Goal: Ask a question: Seek information or help from site administrators or community

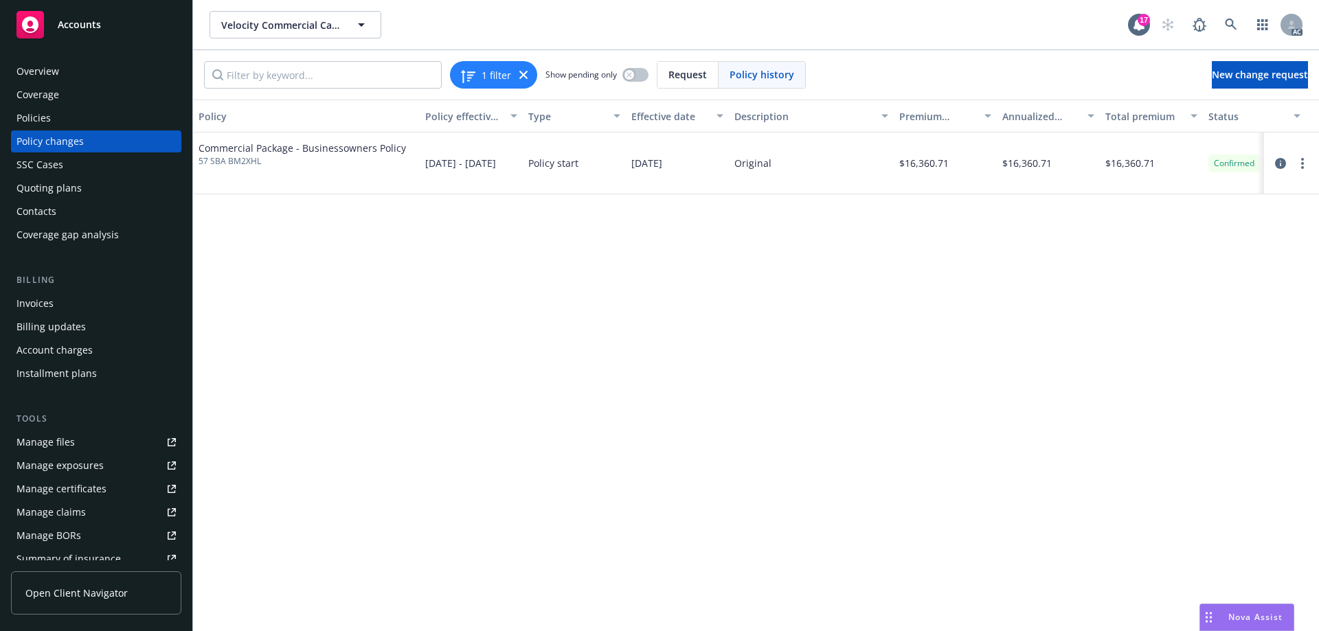
click at [59, 115] on div "Policies" at bounding box center [95, 118] width 159 height 22
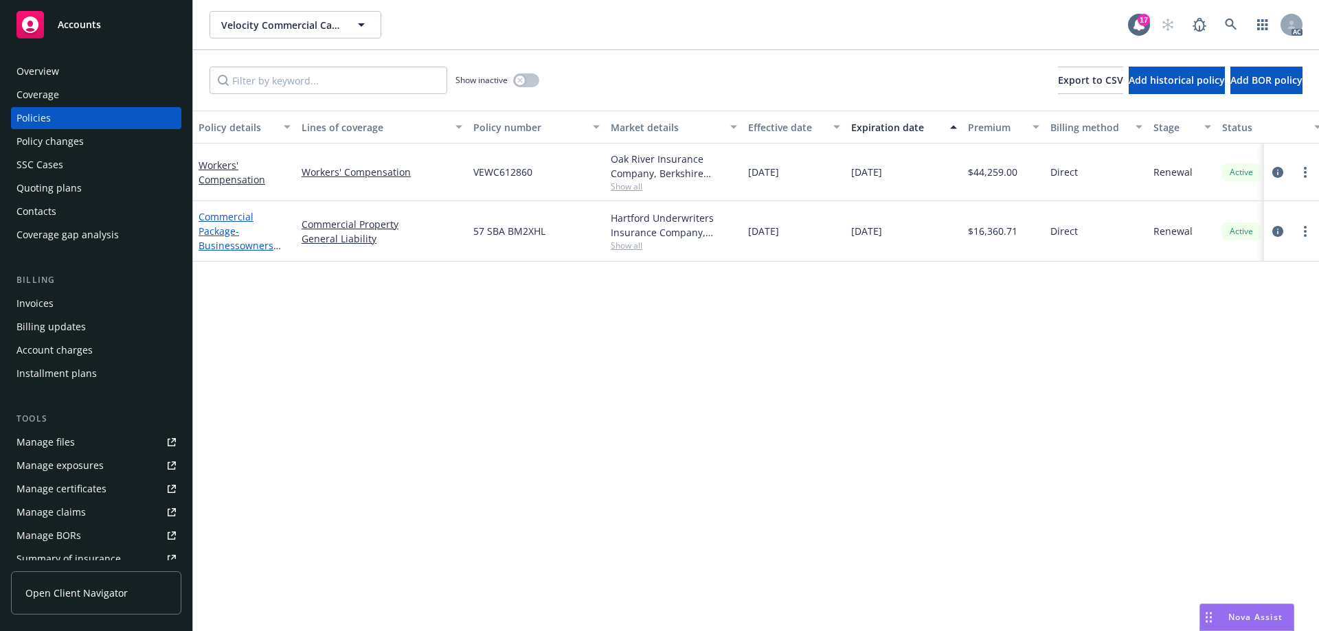
click at [223, 232] on link "Commercial Package - Businessowners Policy" at bounding box center [236, 238] width 75 height 56
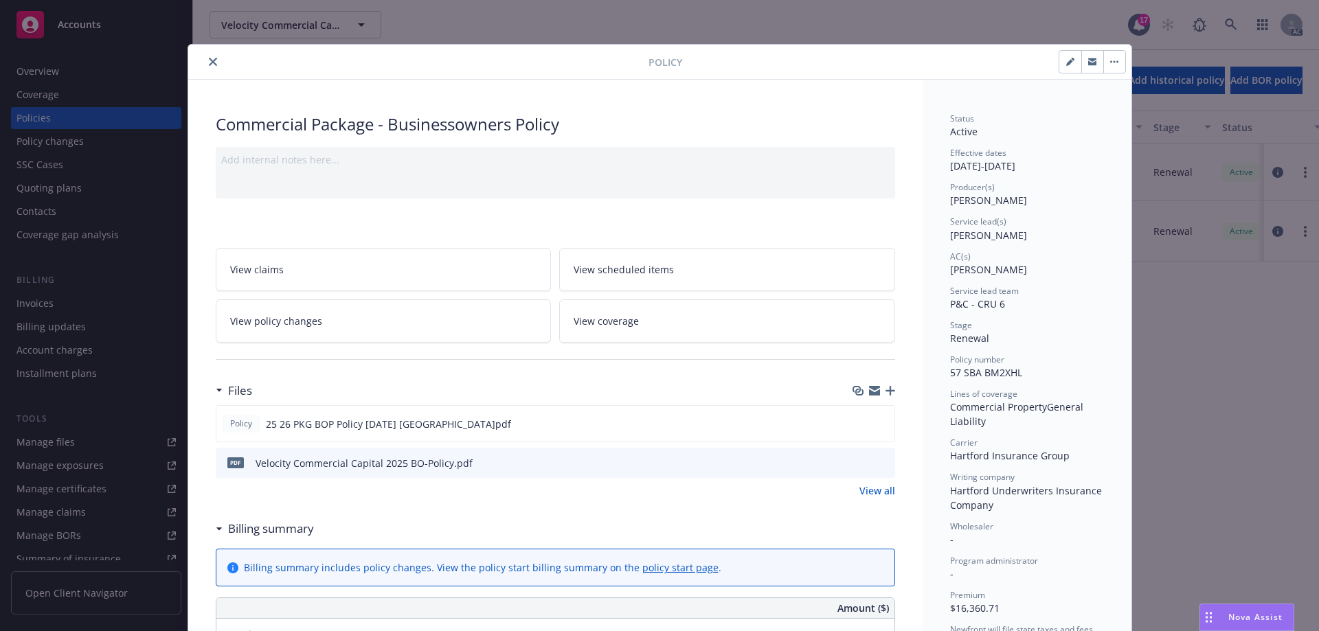
click at [868, 491] on link "View all" at bounding box center [878, 491] width 36 height 14
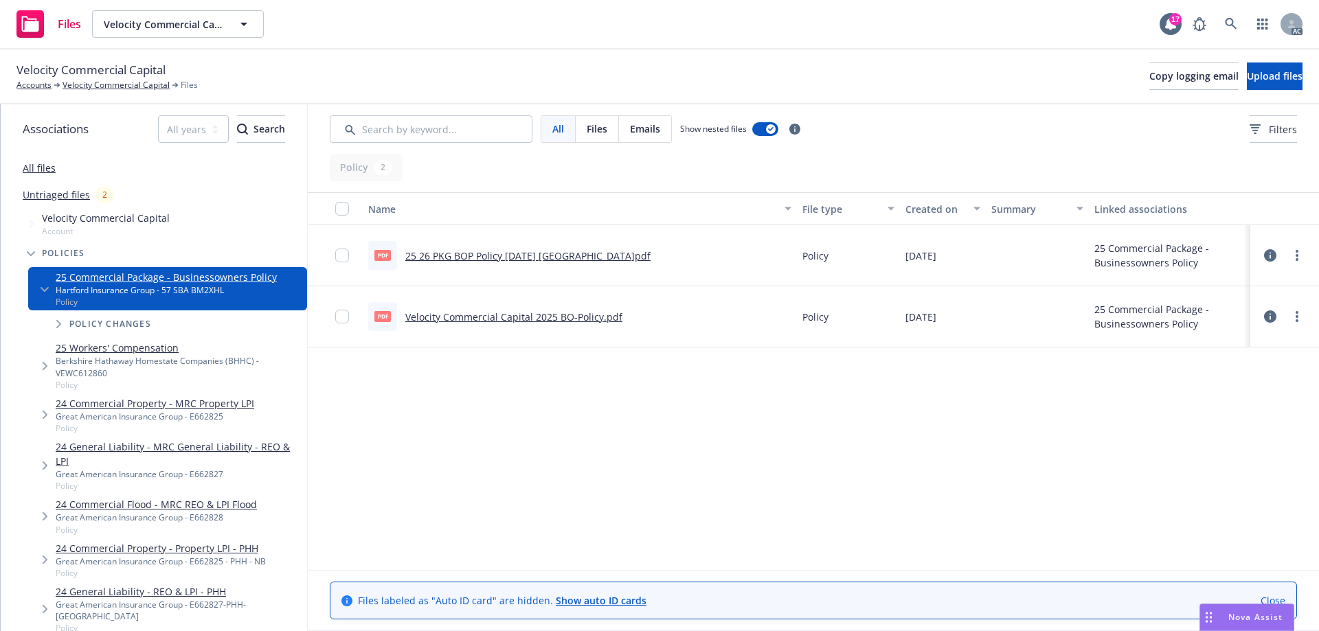
click at [502, 256] on link "25 26 PKG BOP Policy [DATE] [GEOGRAPHIC_DATA]pdf" at bounding box center [527, 255] width 245 height 13
click at [43, 166] on link "All files" at bounding box center [39, 167] width 33 height 13
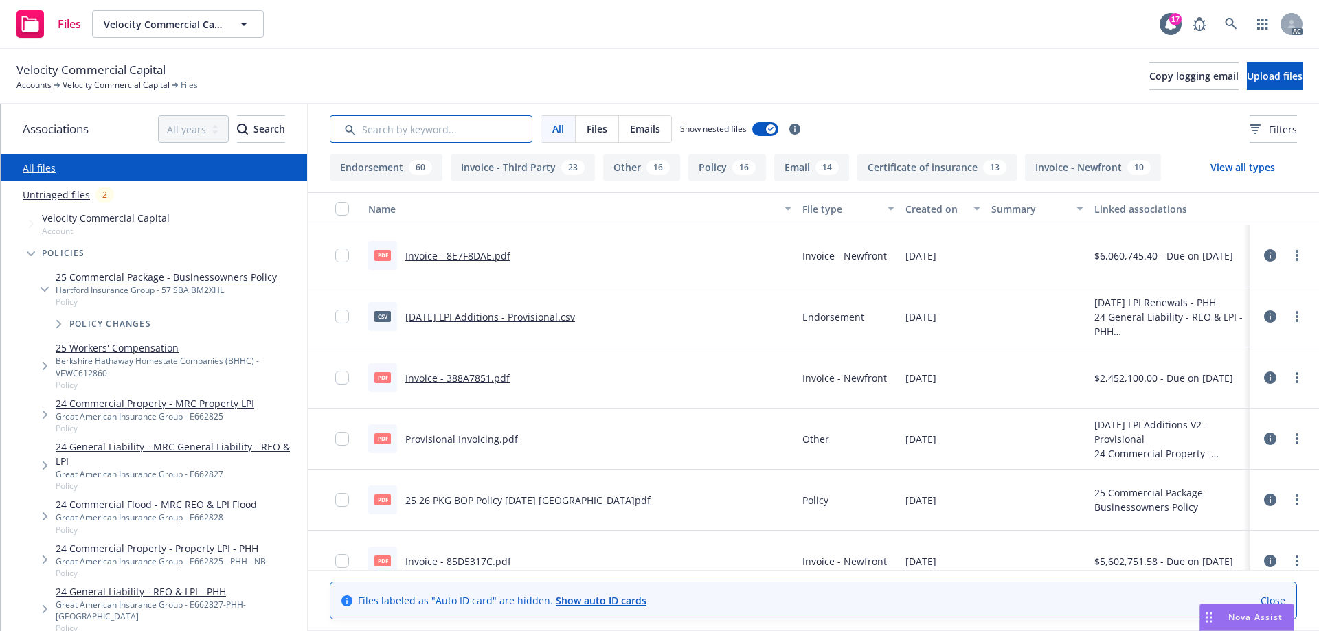
click at [438, 128] on input "Search by keyword..." at bounding box center [431, 128] width 203 height 27
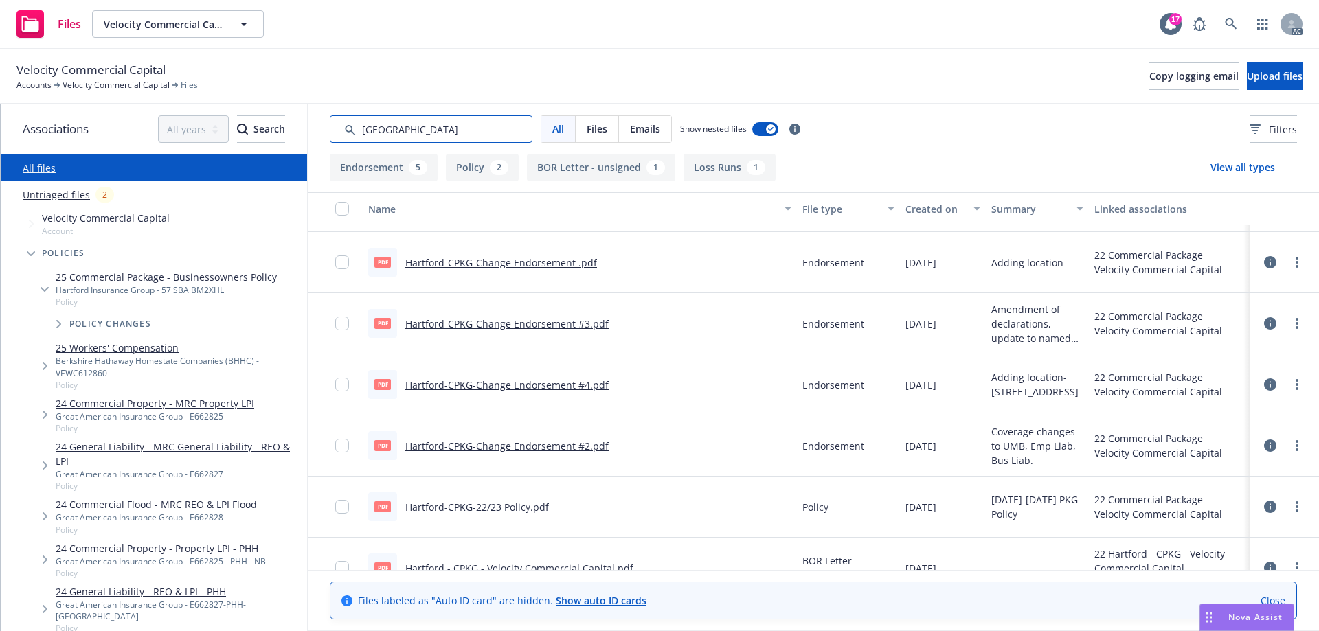
scroll to position [204, 0]
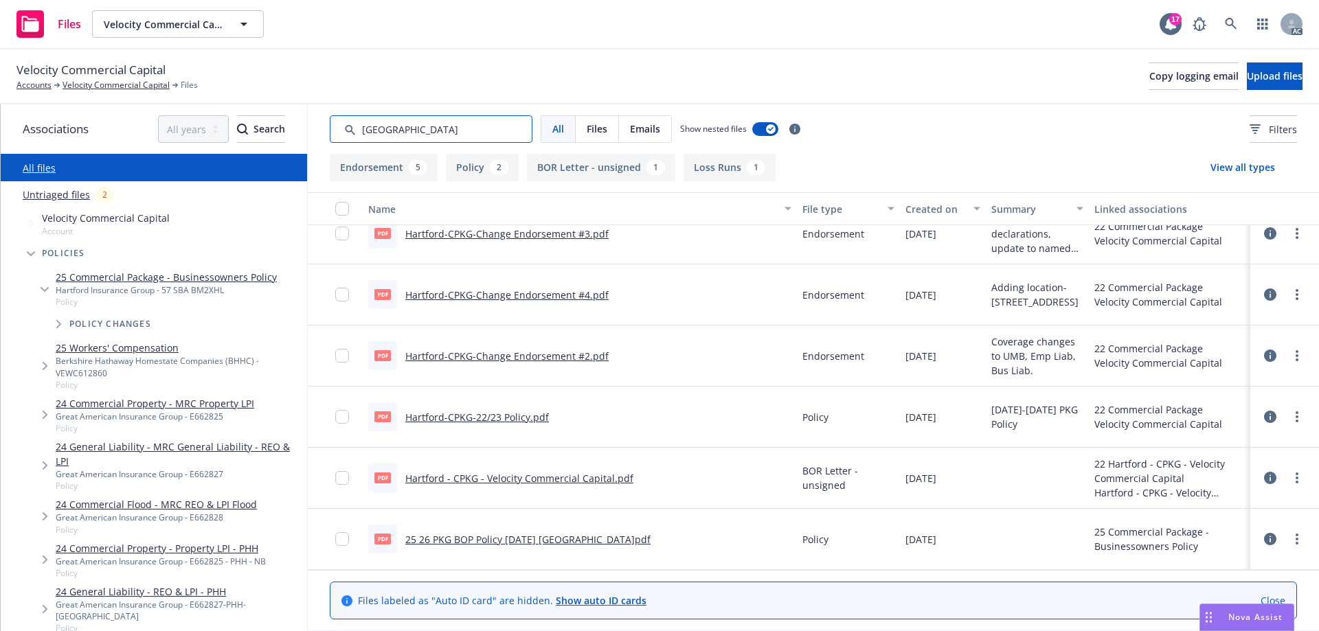
click at [388, 126] on input "Search by keyword..." at bounding box center [431, 128] width 203 height 27
click at [417, 127] on input "Search by keyword..." at bounding box center [431, 128] width 203 height 27
click at [401, 131] on input "Search by keyword..." at bounding box center [431, 128] width 203 height 27
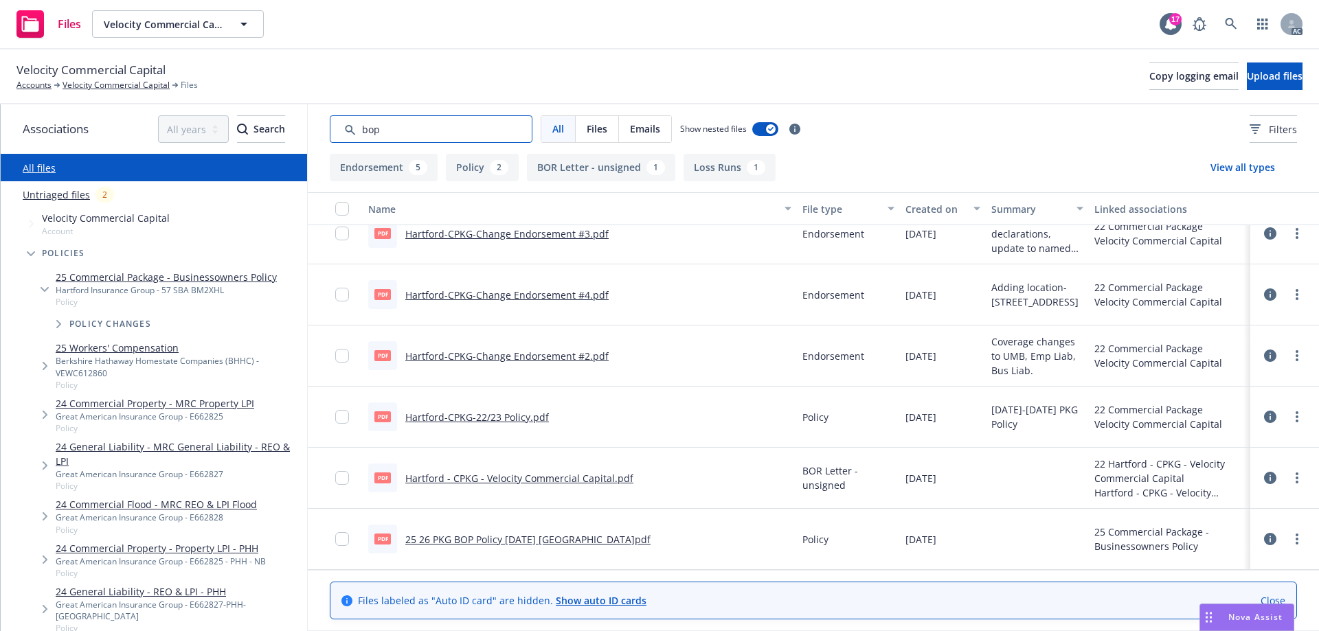
type input "bop"
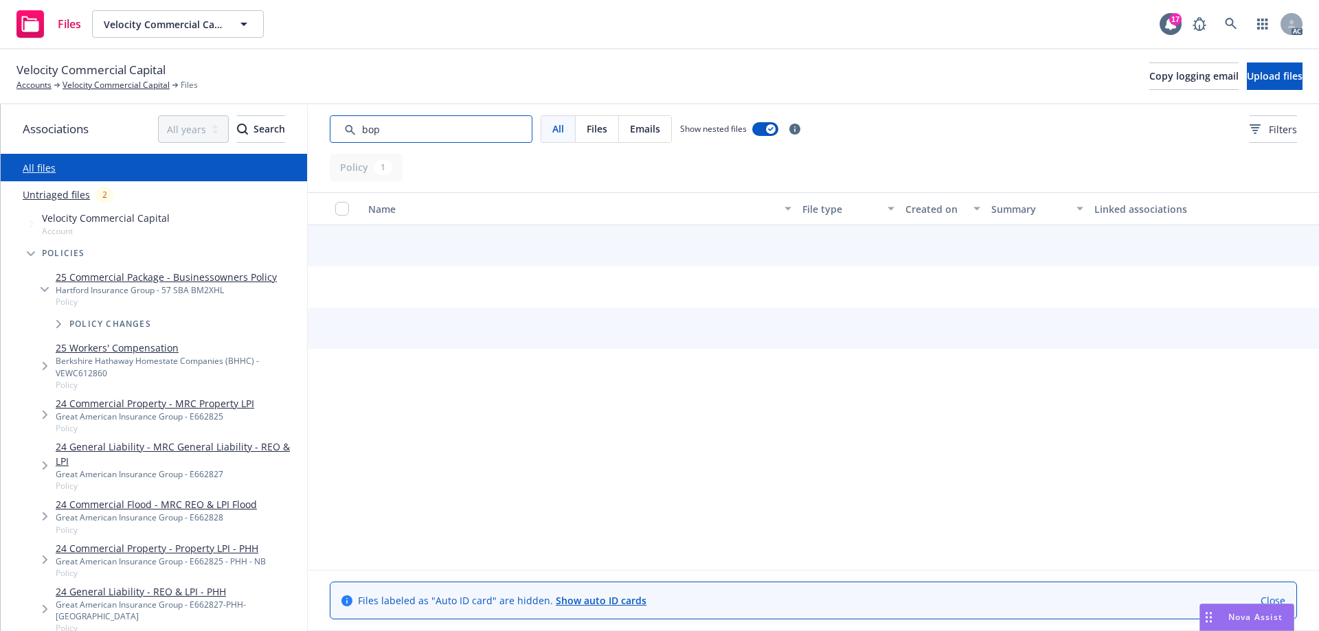
scroll to position [0, 0]
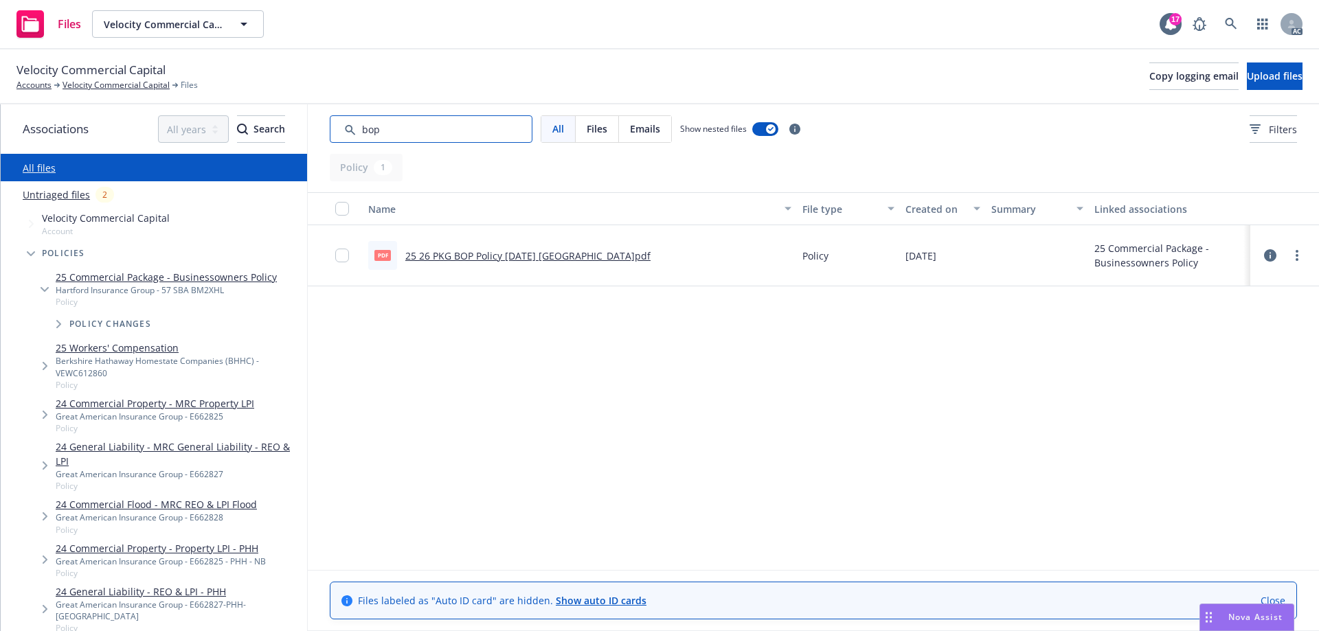
click at [399, 131] on input "Search by keyword..." at bounding box center [431, 128] width 203 height 27
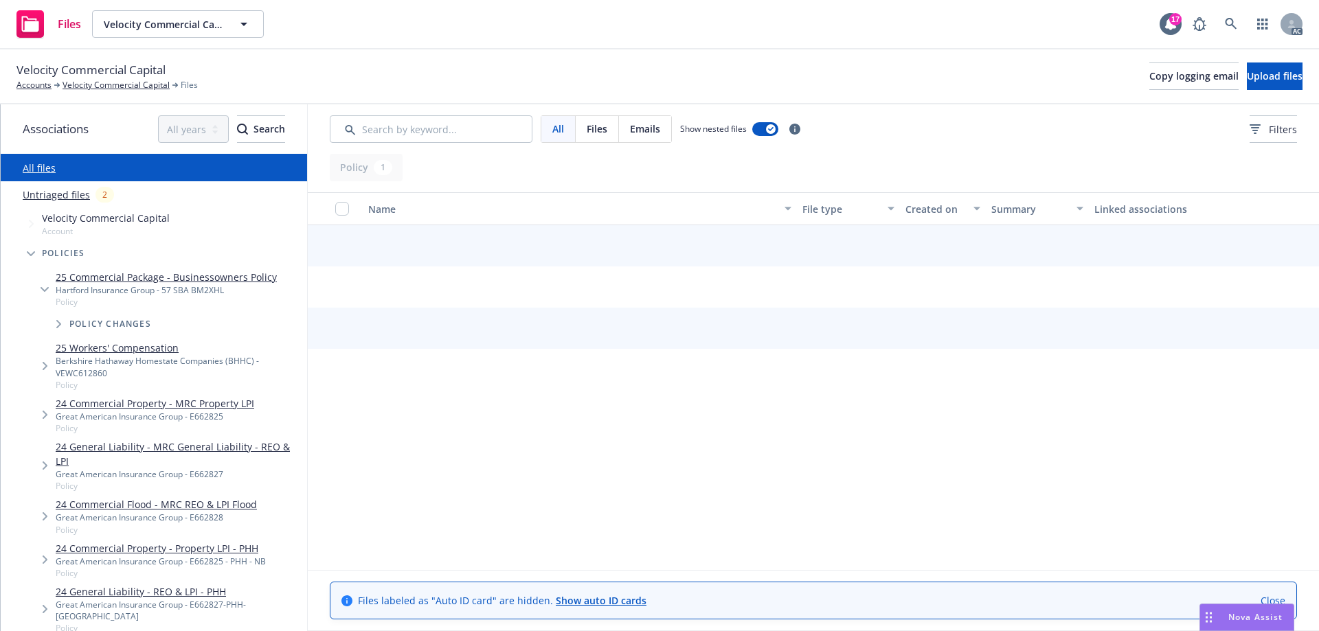
click at [489, 56] on div "Velocity Commercial Capital Accounts Velocity Commercial Capital Files Copy log…" at bounding box center [659, 76] width 1319 height 55
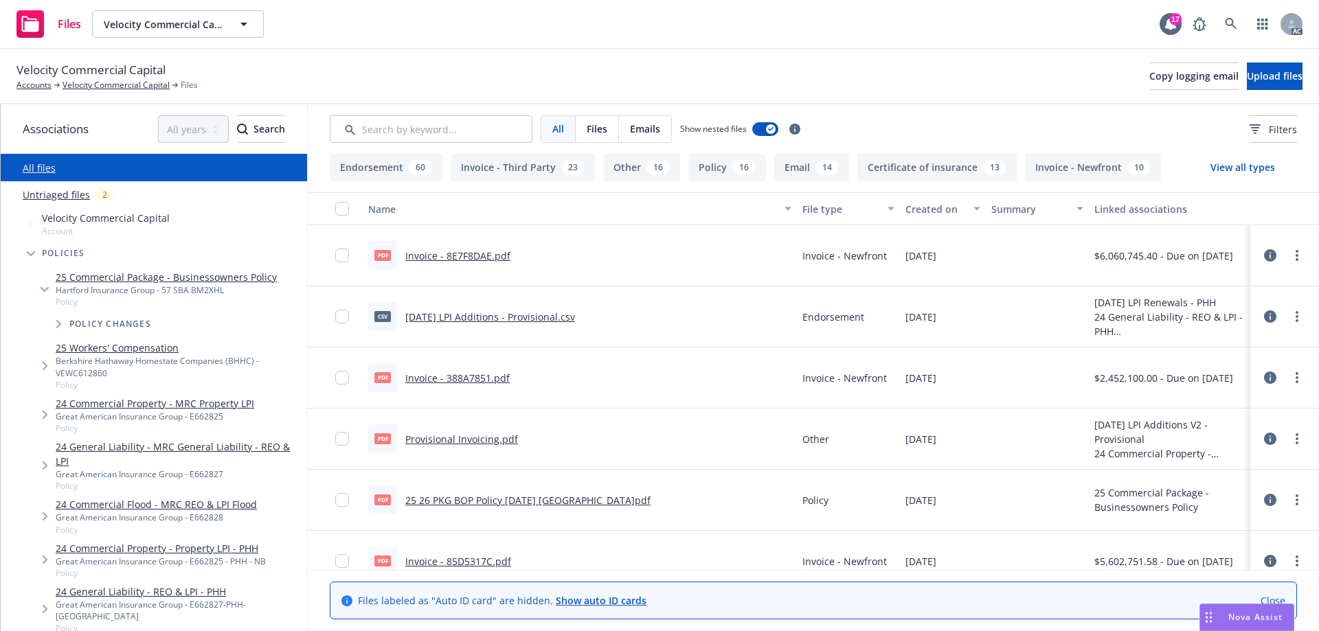
click at [1229, 615] on span "Nova Assist" at bounding box center [1256, 618] width 54 height 12
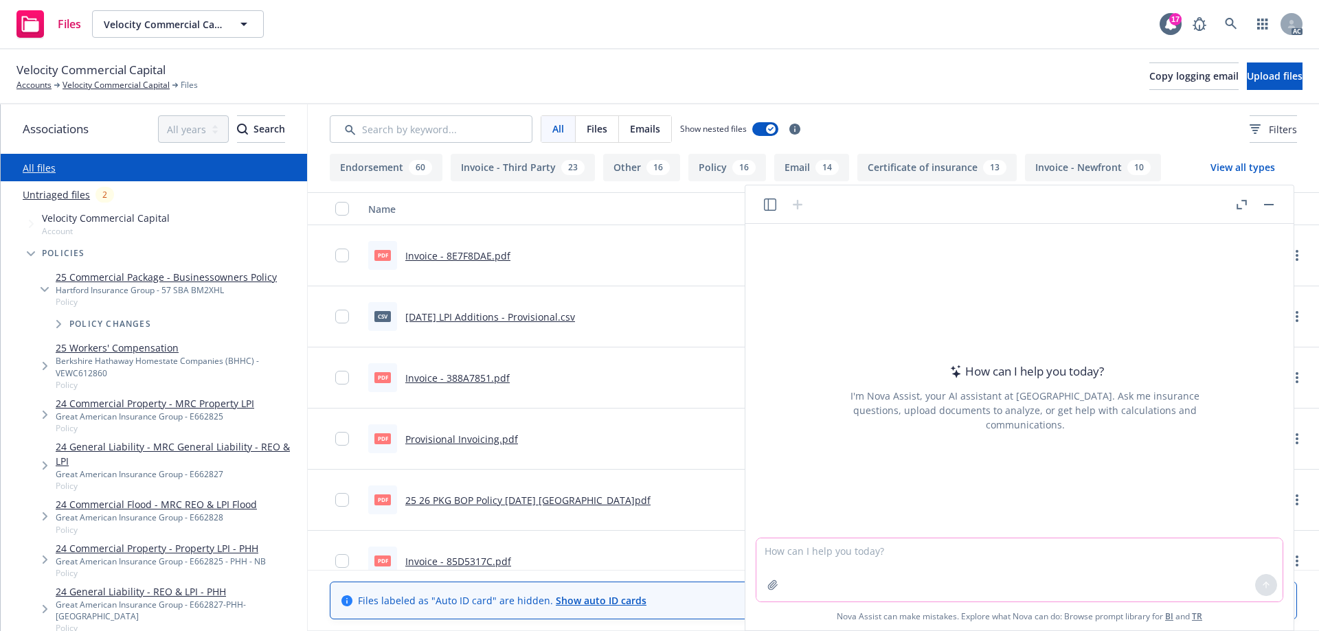
click at [880, 553] on textarea at bounding box center [1019, 570] width 526 height 63
type textarea "Hi [PERSON_NAME], can you please check if there is an endorsement request email…"
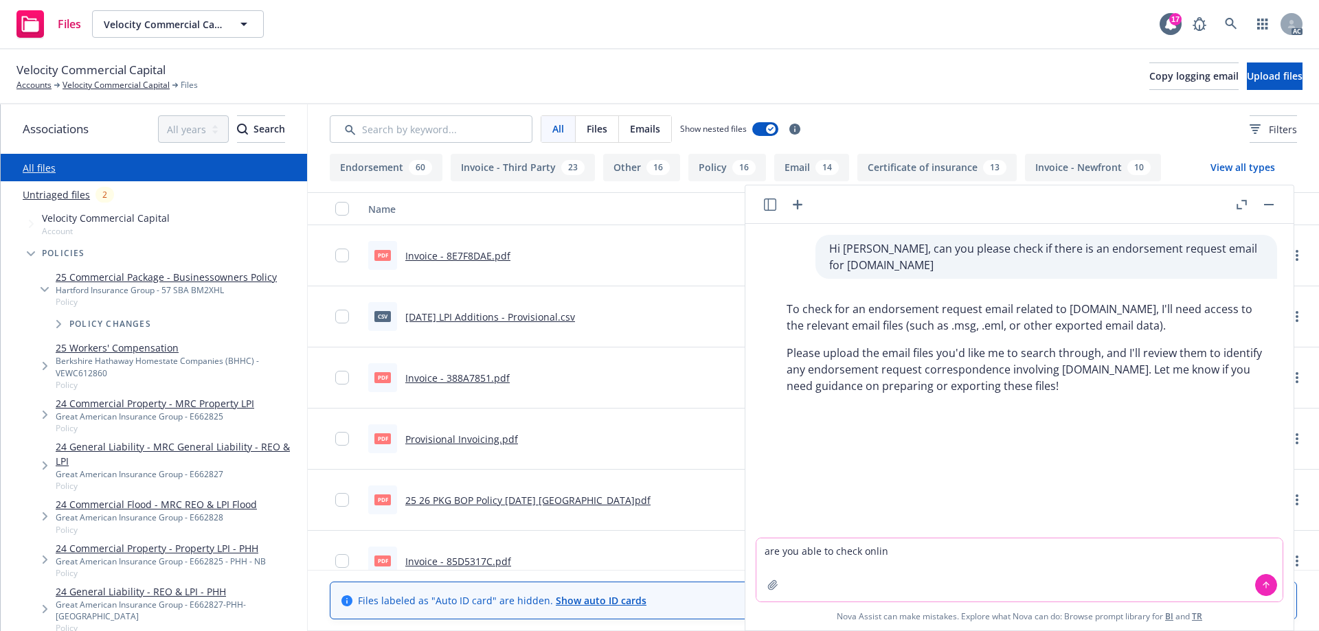
type textarea "are you able to check online"
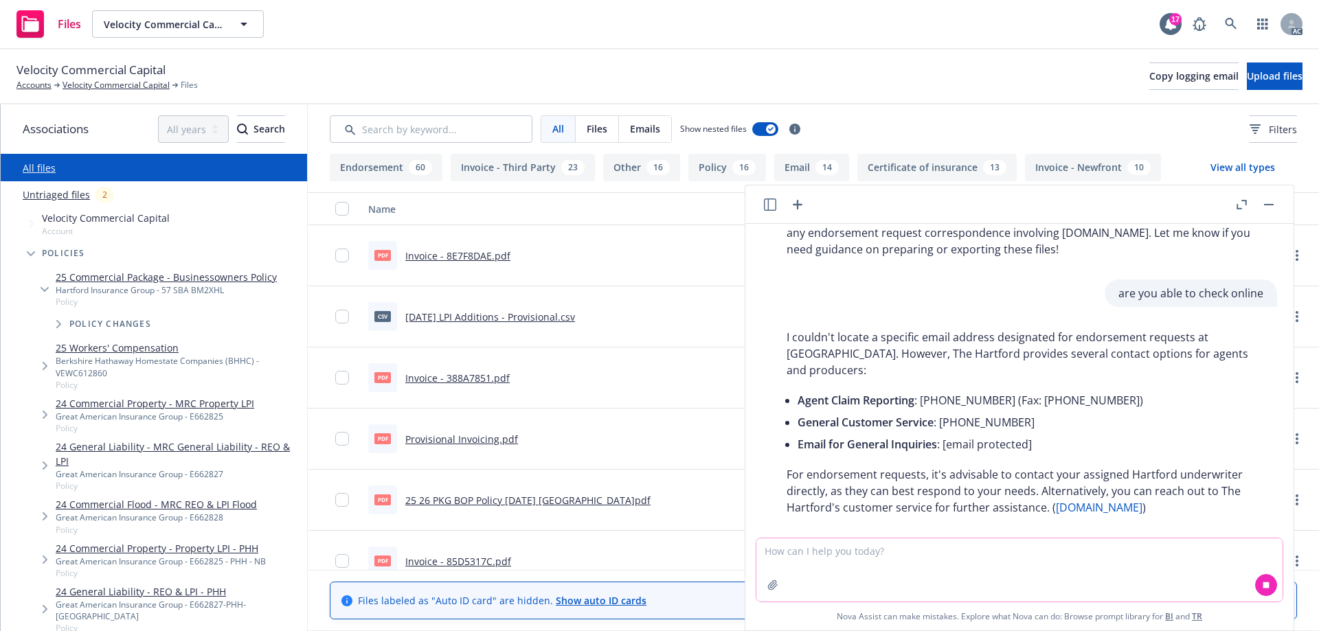
scroll to position [153, 0]
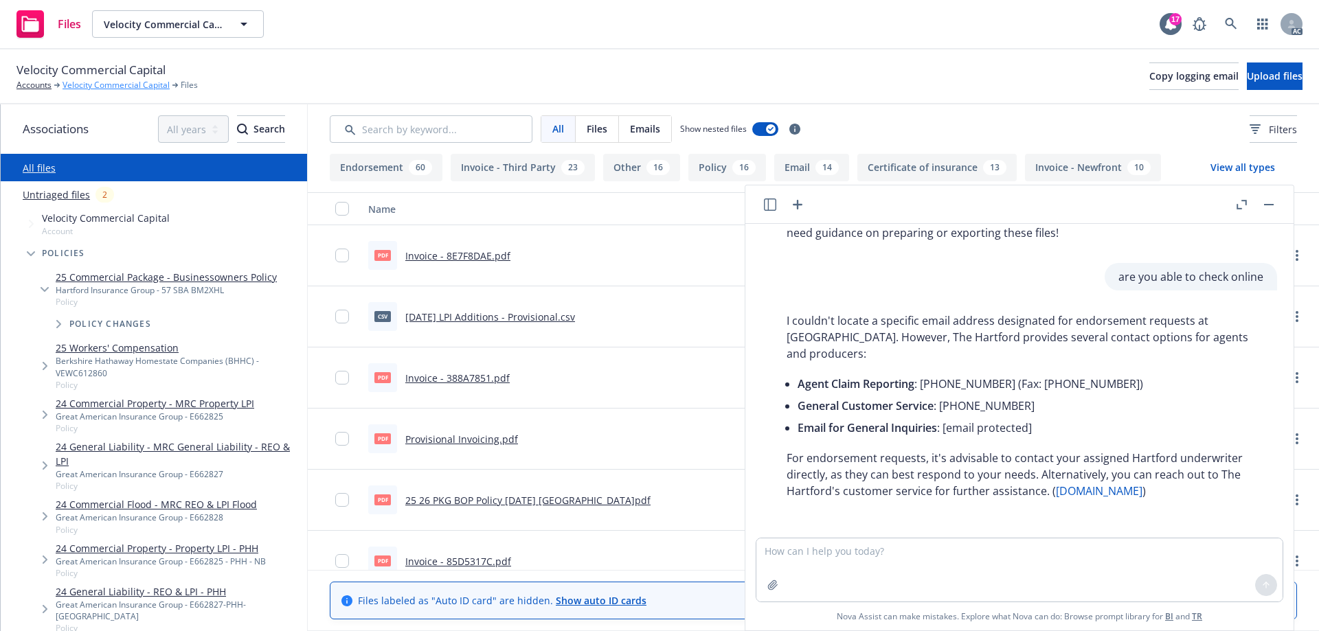
click at [117, 85] on link "Velocity Commercial Capital" at bounding box center [116, 85] width 107 height 12
